Goal: Transaction & Acquisition: Obtain resource

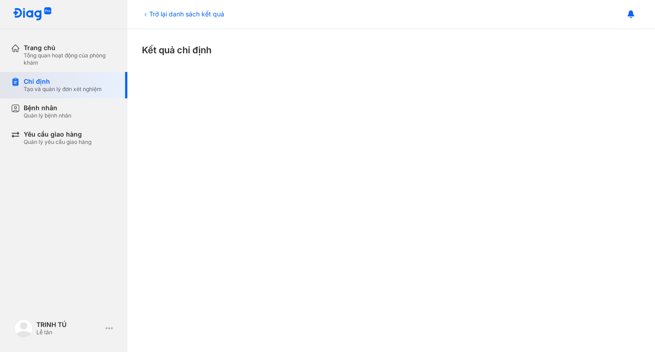
click at [54, 82] on div "Chỉ định" at bounding box center [63, 81] width 78 height 8
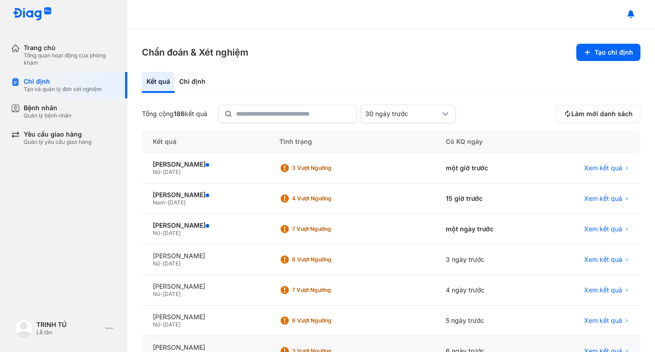
scroll to position [46, 0]
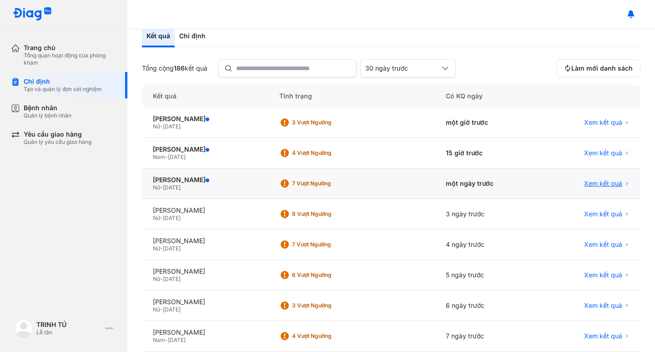
click at [595, 184] on span "Xem kết quả" at bounding box center [603, 183] width 38 height 8
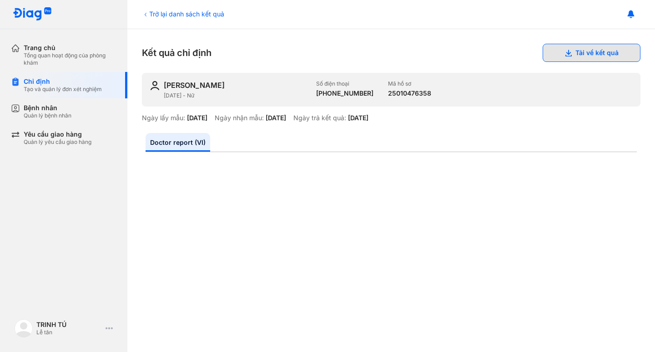
click at [586, 54] on button "Tải về kết quả" at bounding box center [592, 53] width 98 height 18
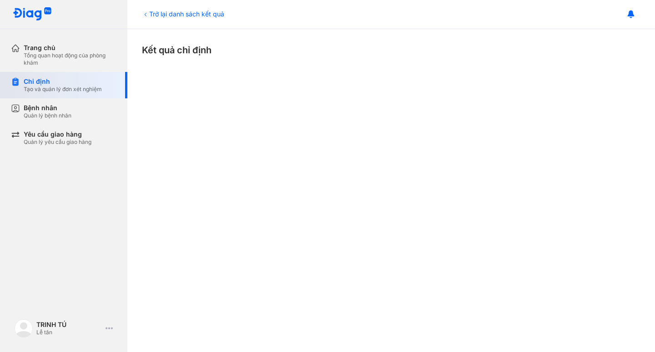
drag, startPoint x: 71, startPoint y: 87, endPoint x: 91, endPoint y: 88, distance: 19.6
click at [71, 87] on div "Tạo và quản lý đơn xét nghiệm" at bounding box center [63, 89] width 78 height 7
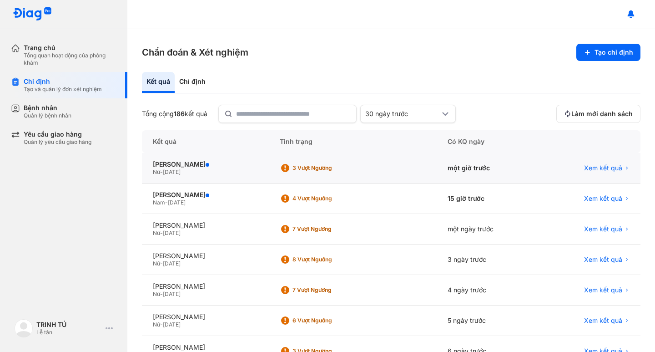
click at [598, 170] on span "Xem kết quả" at bounding box center [603, 168] width 38 height 8
click at [596, 169] on span "Xem kết quả" at bounding box center [603, 168] width 38 height 8
click at [592, 165] on span "Xem kết quả" at bounding box center [603, 168] width 38 height 8
click at [593, 167] on span "Xem kết quả" at bounding box center [603, 168] width 38 height 8
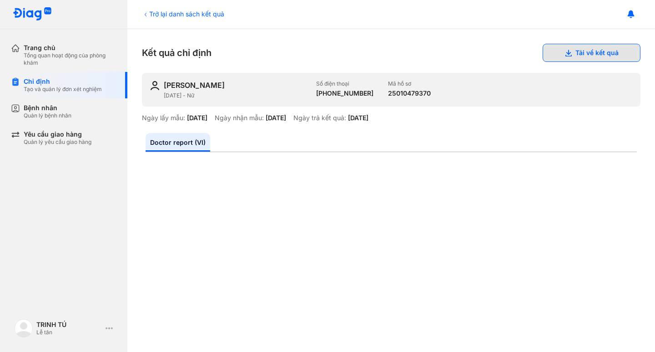
click at [587, 56] on button "Tải về kết quả" at bounding box center [592, 53] width 98 height 18
